Goal: Navigation & Orientation: Find specific page/section

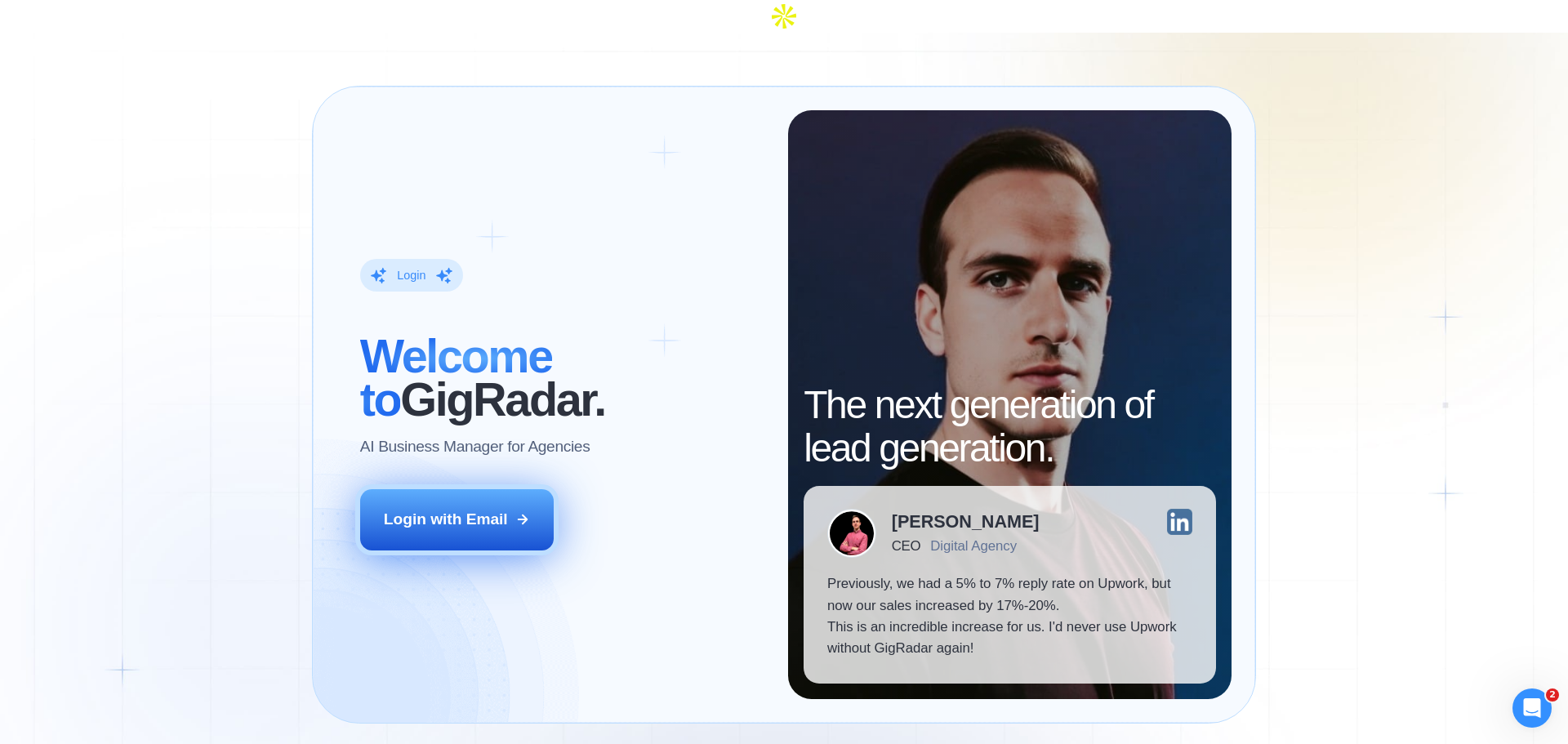
click at [435, 499] on button "Login with Email" at bounding box center [458, 520] width 195 height 61
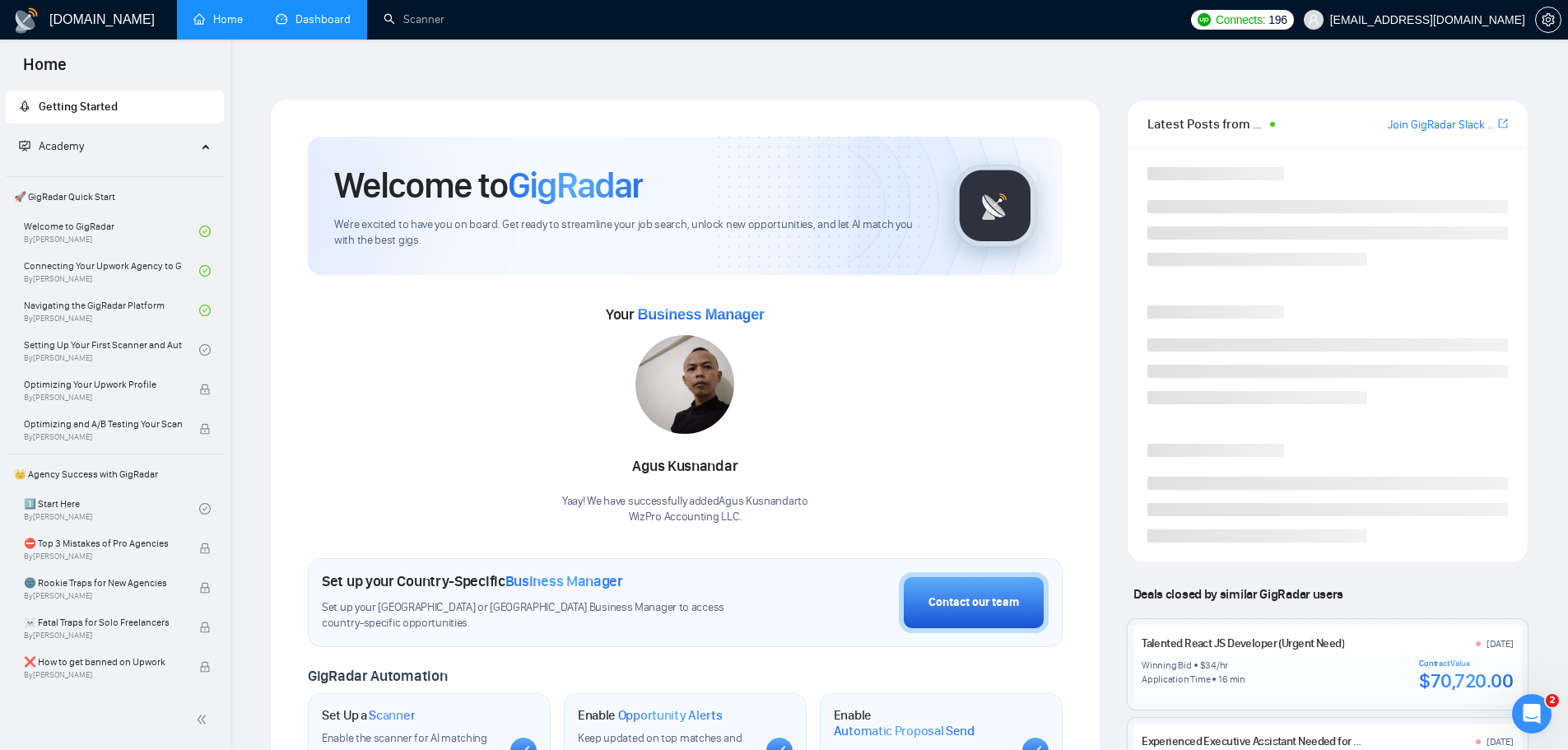
click at [302, 22] on link "Dashboard" at bounding box center [313, 19] width 75 height 14
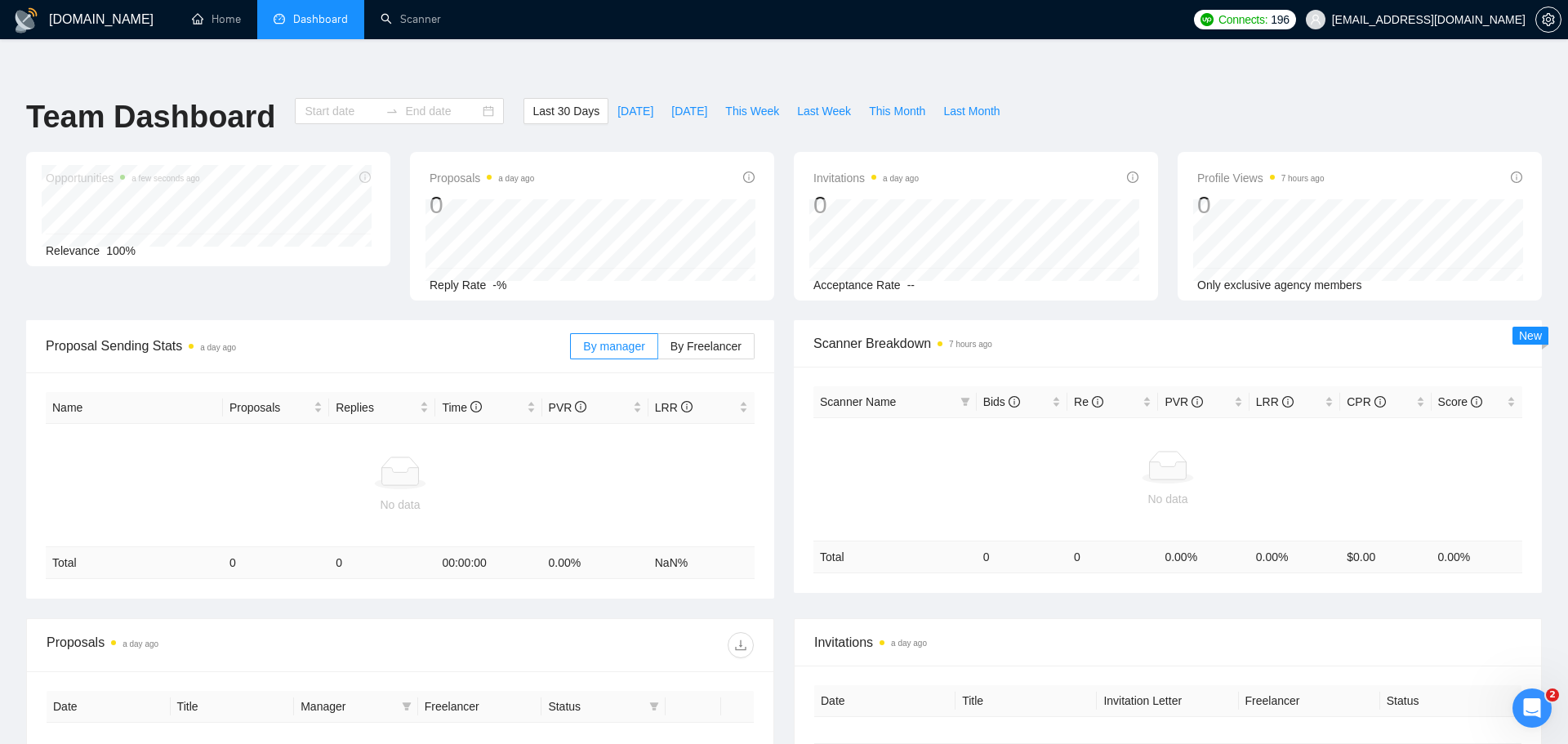
type input "2025-09-08"
type input "2025-10-08"
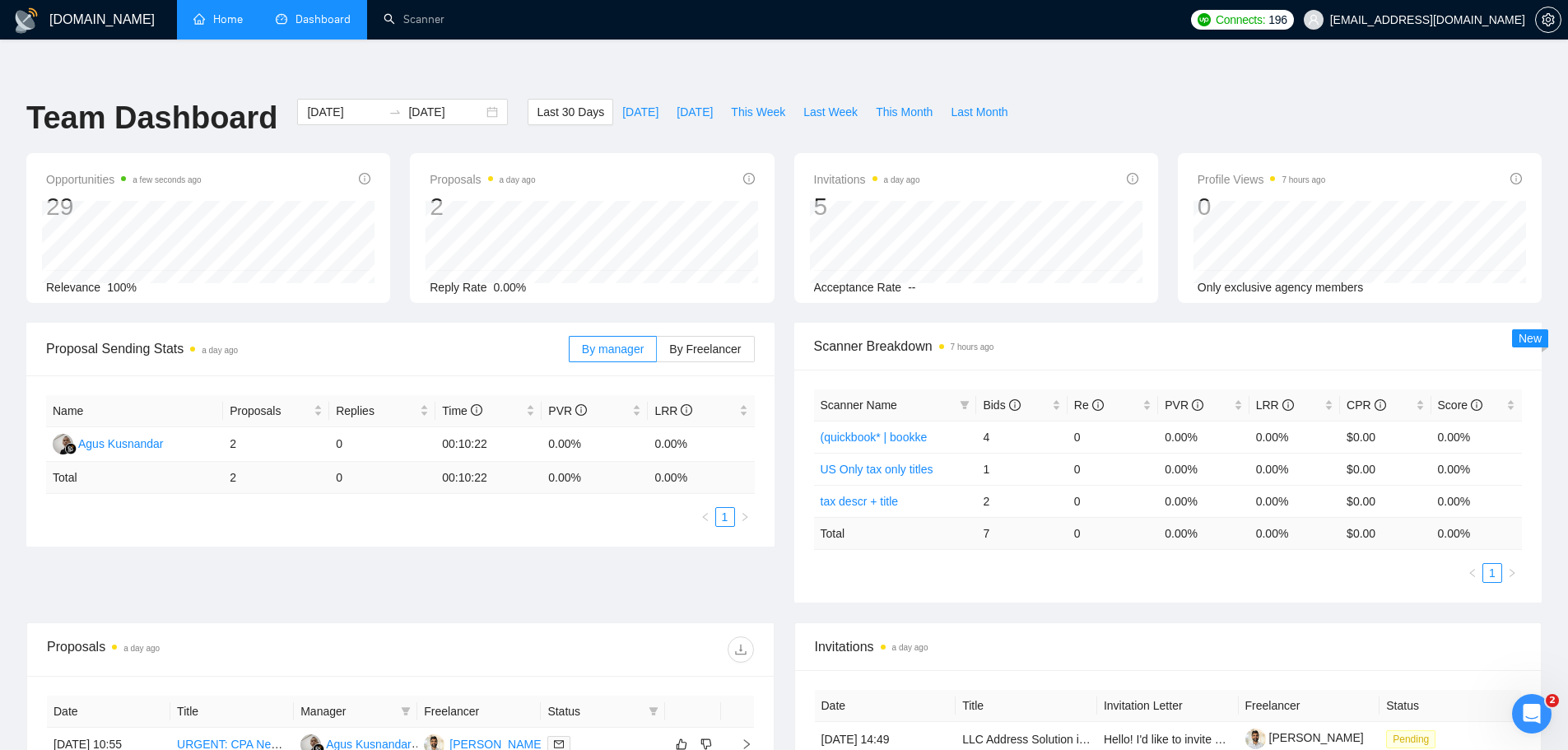
click at [238, 26] on link "Home" at bounding box center [219, 19] width 50 height 14
